Goal: Use online tool/utility: Utilize a website feature to perform a specific function

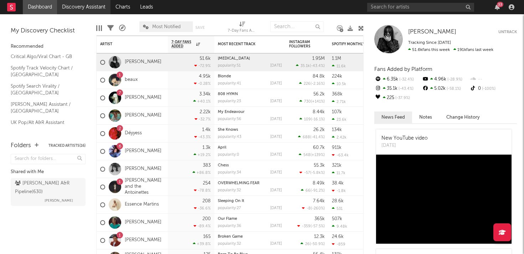
click at [73, 4] on link "Discovery Assistant" at bounding box center [84, 7] width 54 height 14
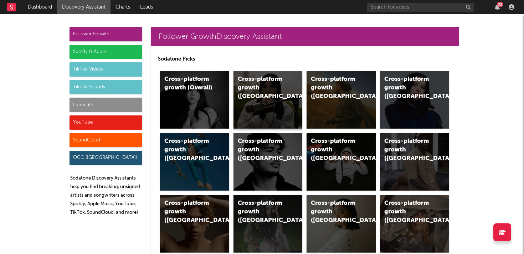
click at [248, 92] on div "Cross-platform growth ([GEOGRAPHIC_DATA])" at bounding box center [268, 100] width 69 height 58
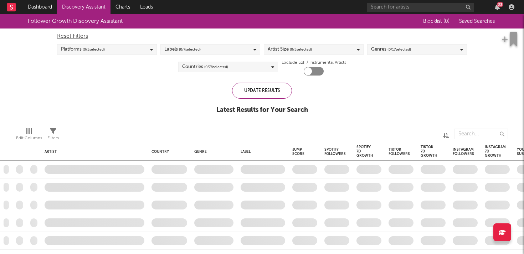
checkbox input "true"
